Goal: Task Accomplishment & Management: Complete application form

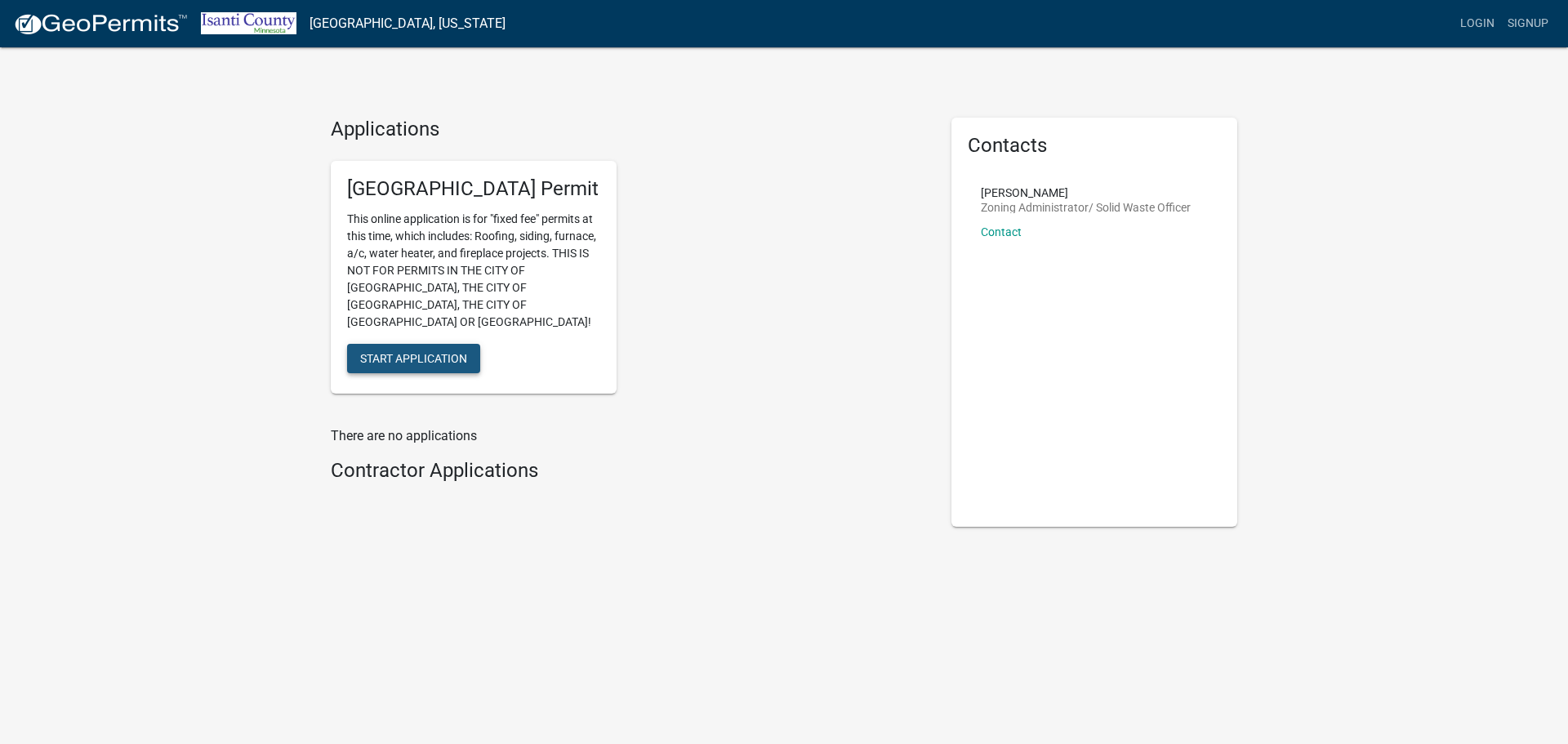
click at [443, 352] on span "Start Application" at bounding box center [413, 358] width 107 height 13
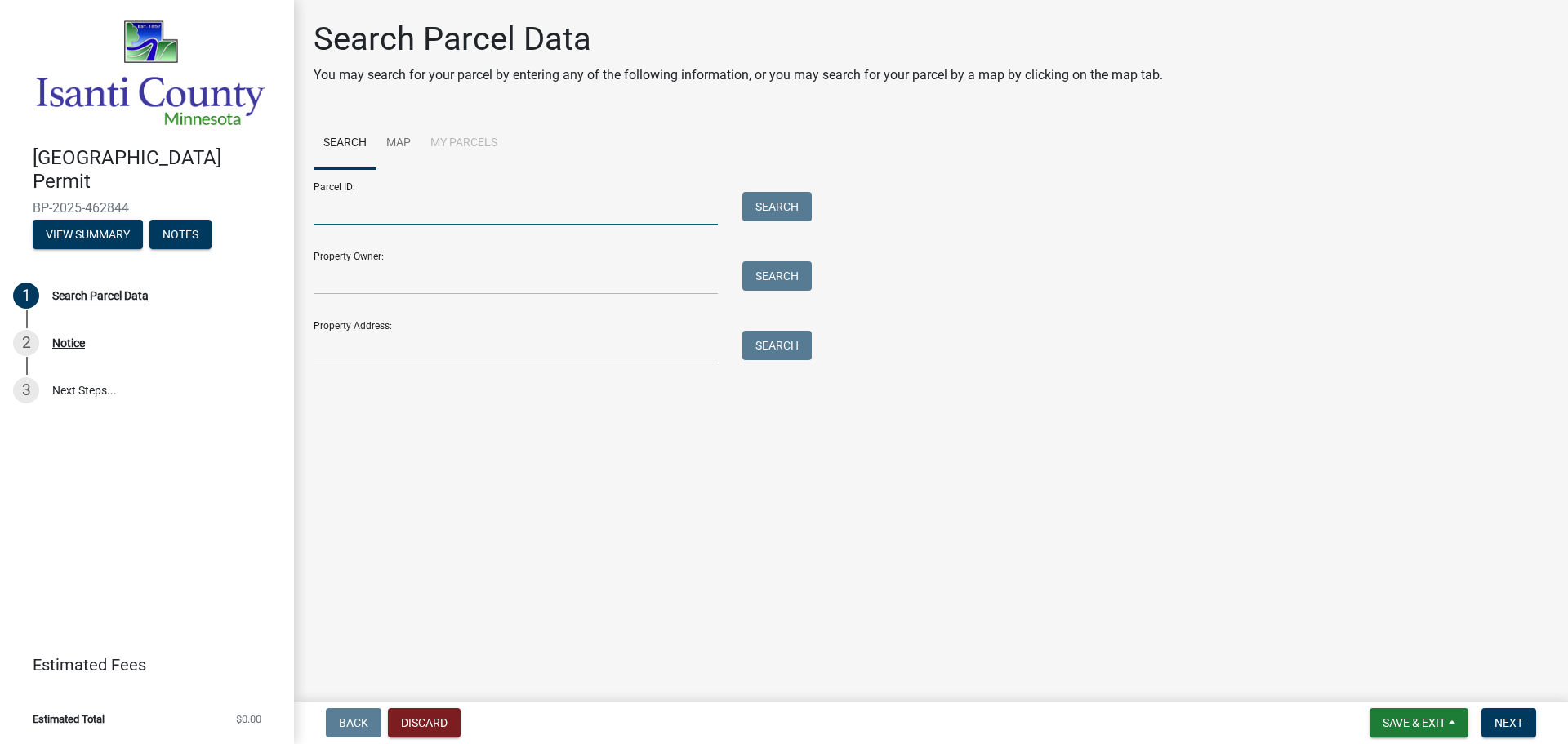
click at [397, 217] on input "Parcel ID:" at bounding box center [516, 209] width 404 height 33
click at [367, 352] on input "Property Address:" at bounding box center [516, 347] width 404 height 33
type input "26340 Rum River"
click at [760, 346] on button "Search" at bounding box center [777, 346] width 70 height 30
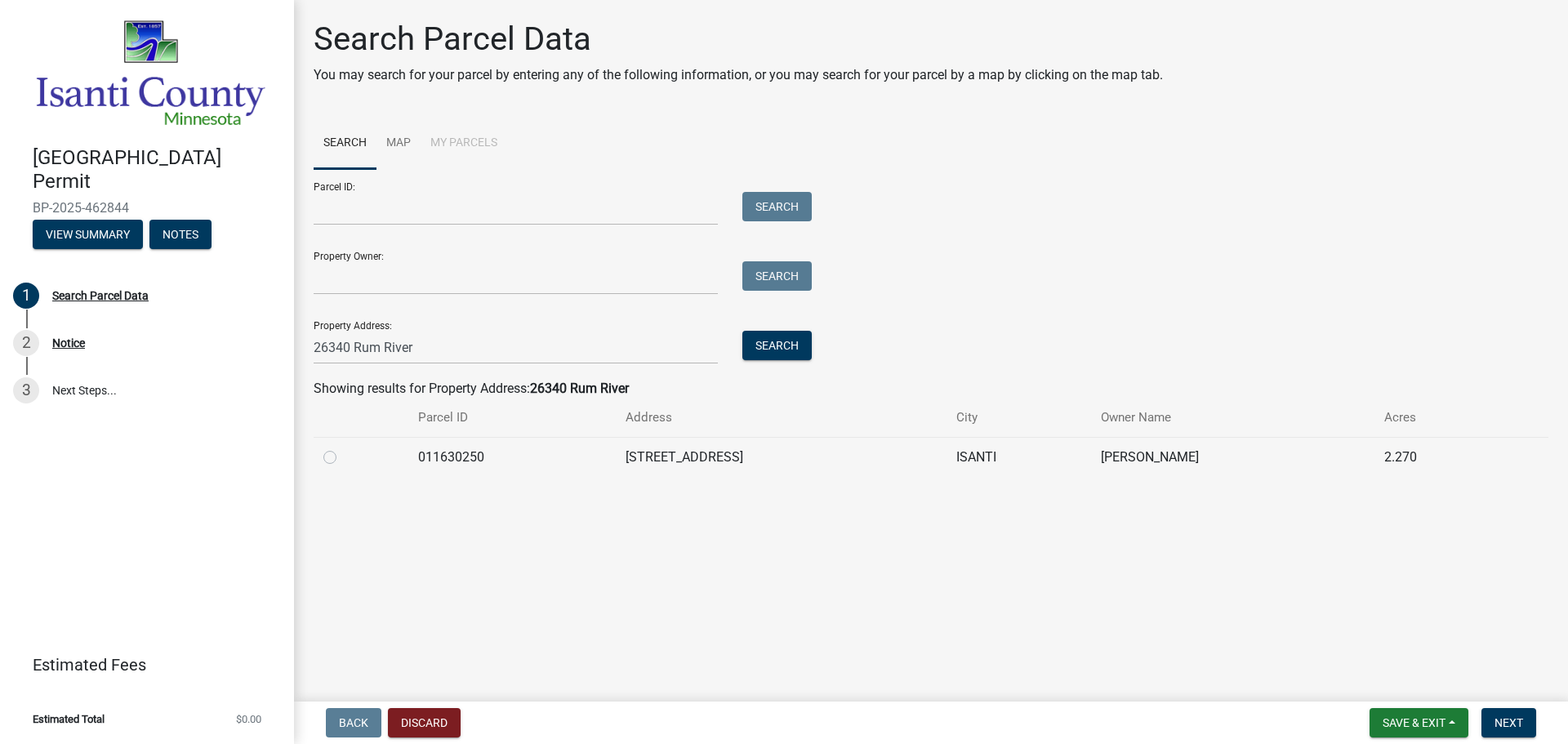
click at [343, 448] on label at bounding box center [343, 448] width 0 height 0
click at [343, 450] on input "radio" at bounding box center [348, 453] width 10 height 10
radio input "true"
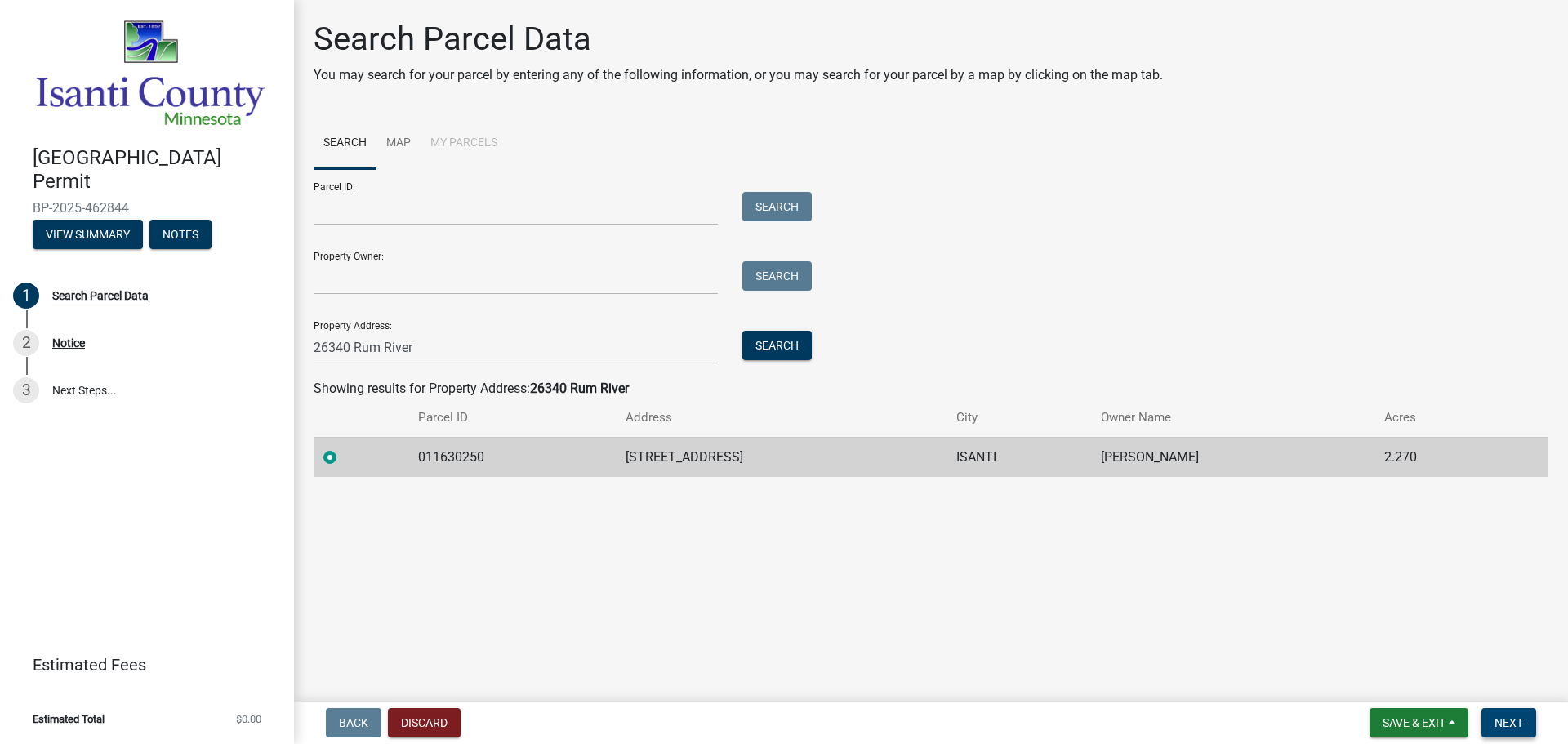
click at [1513, 725] on span "Next" at bounding box center [1508, 723] width 29 height 13
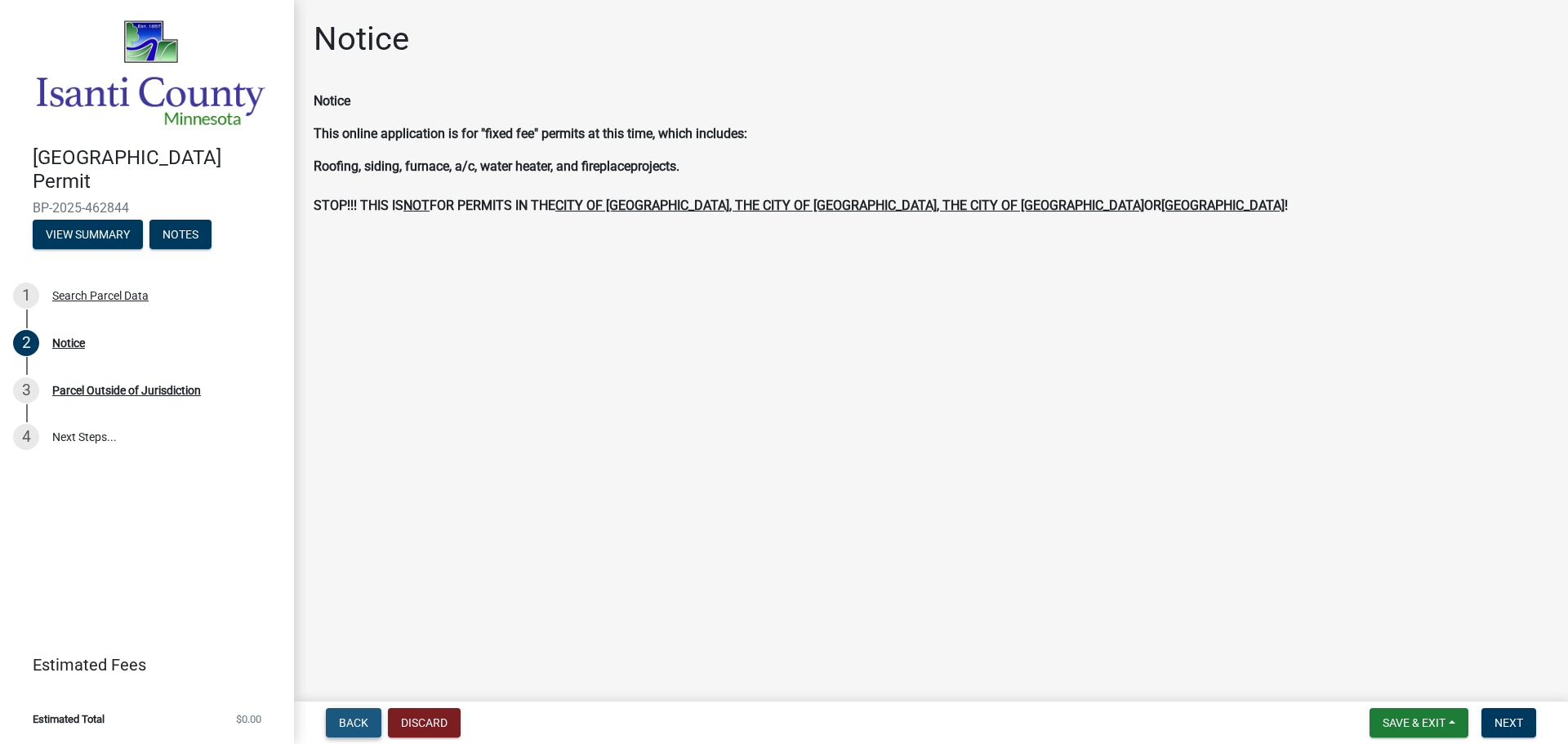
click at [366, 719] on span "Back" at bounding box center [353, 723] width 30 height 13
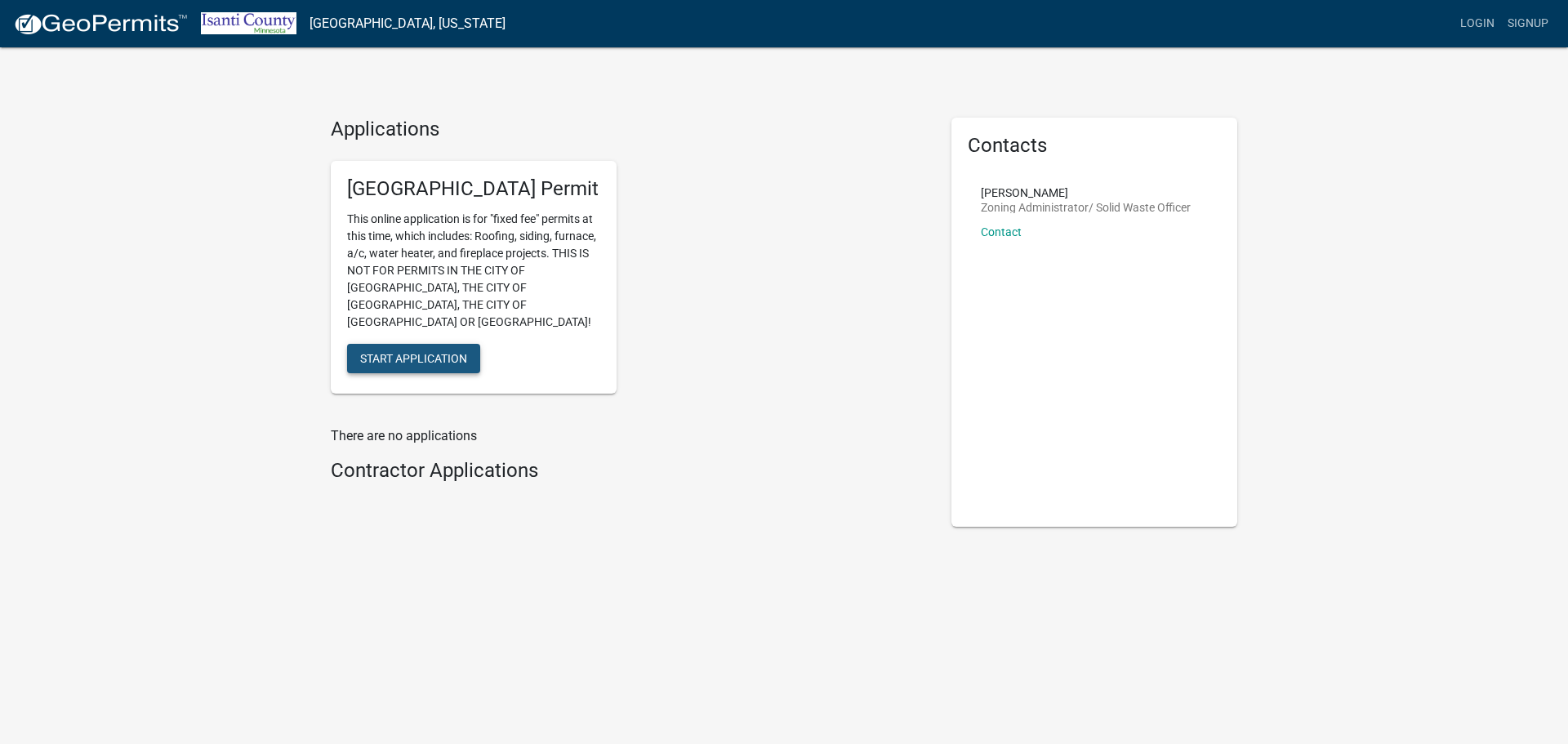
click at [448, 352] on span "Start Application" at bounding box center [413, 358] width 107 height 13
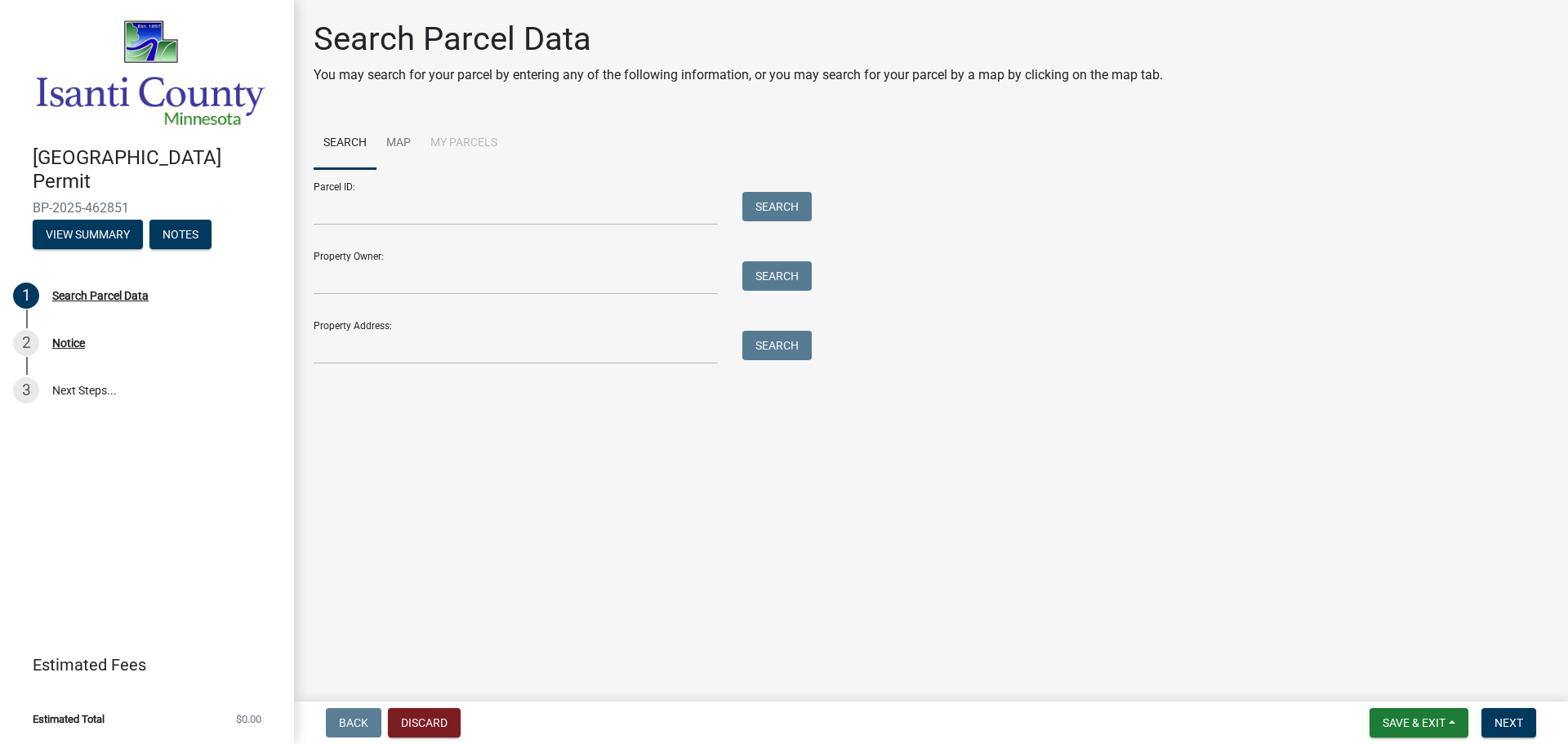
click at [466, 137] on li "My Parcels" at bounding box center [464, 143] width 87 height 52
click at [354, 346] on input "Property Address:" at bounding box center [516, 347] width 404 height 33
type input "26340 Rum River"
click at [755, 354] on button "Search" at bounding box center [777, 346] width 70 height 30
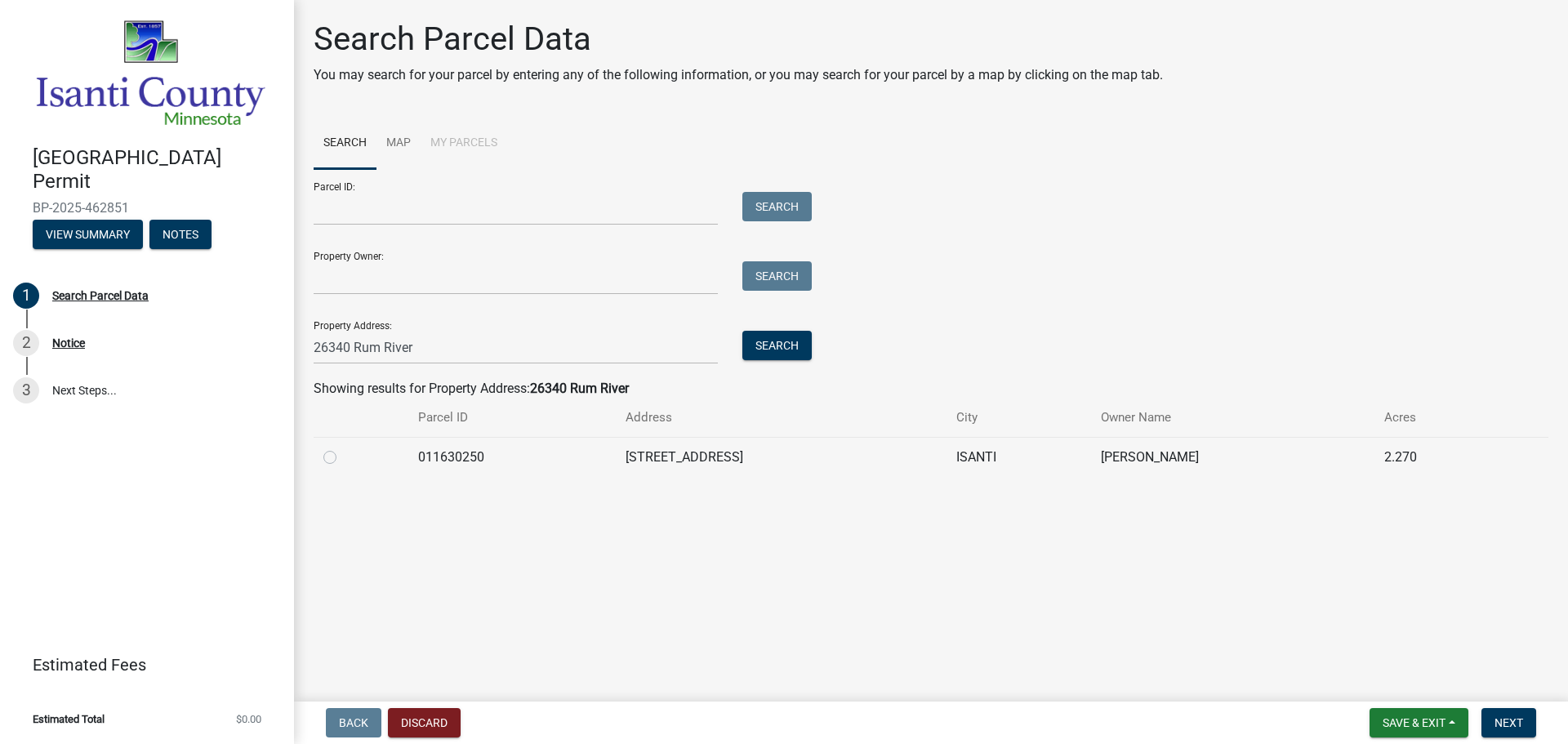
click at [343, 448] on label at bounding box center [343, 448] width 0 height 0
click at [343, 457] on input "radio" at bounding box center [348, 453] width 10 height 10
radio input "true"
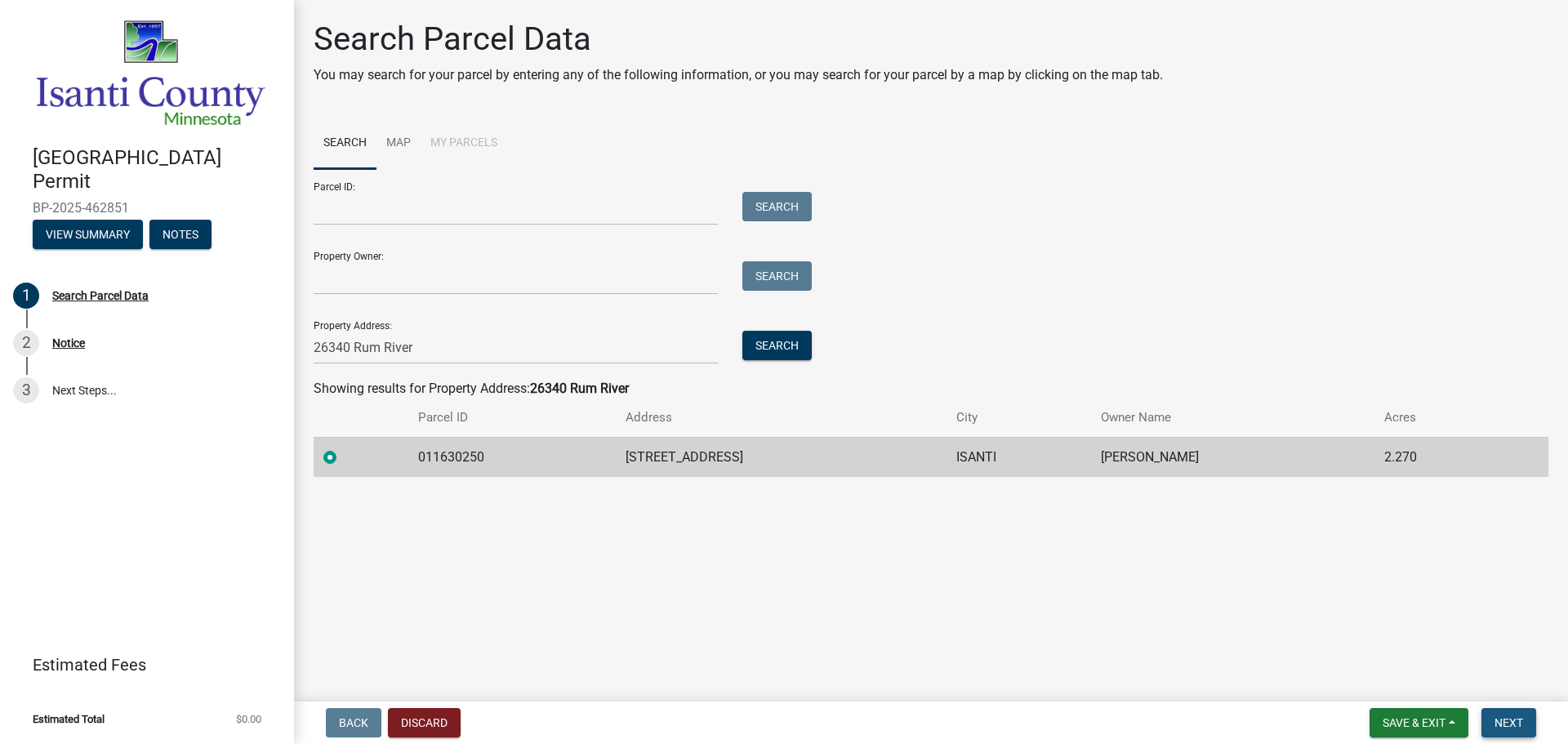
click at [1518, 727] on span "Next" at bounding box center [1508, 723] width 29 height 13
